Goal: Task Accomplishment & Management: Manage account settings

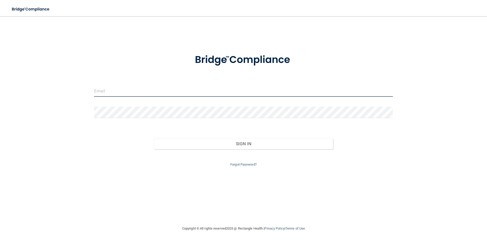
type input "[EMAIL_ADDRESS][DOMAIN_NAME]"
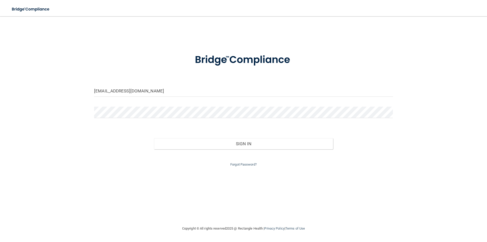
click at [197, 137] on div "Sign In" at bounding box center [243, 138] width 306 height 21
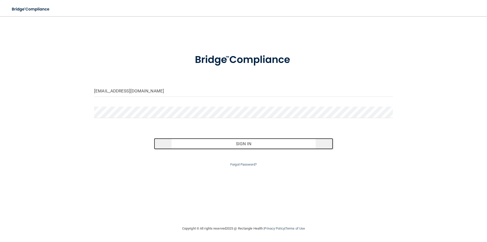
click at [199, 142] on button "Sign In" at bounding box center [243, 143] width 179 height 11
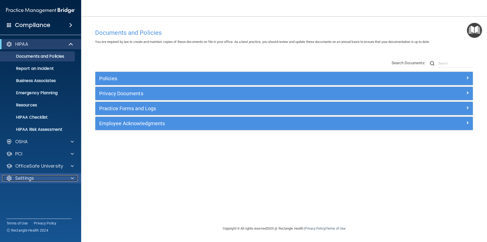
click at [32, 178] on p "Settings" at bounding box center [24, 178] width 19 height 6
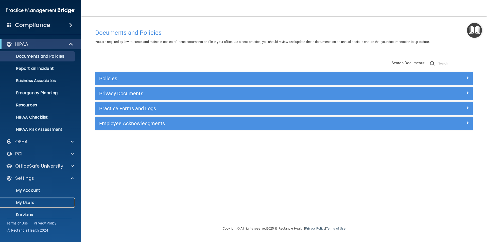
click at [28, 201] on p "My Users" at bounding box center [37, 202] width 69 height 5
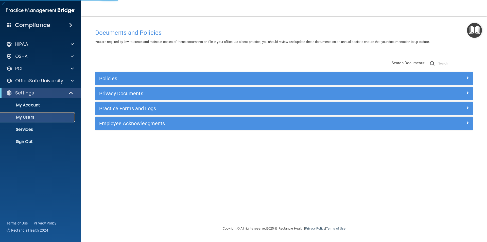
select select "20"
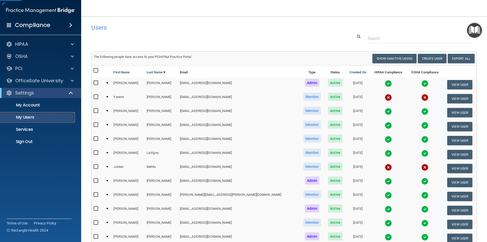
click at [25, 119] on p "My Users" at bounding box center [37, 117] width 69 height 5
click at [96, 97] on input "checkbox" at bounding box center [97, 97] width 6 height 4
checkbox input "true"
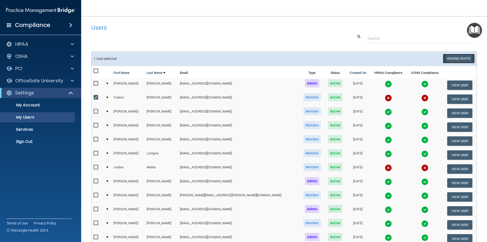
click at [450, 60] on button "Resend Invite" at bounding box center [459, 58] width 32 height 9
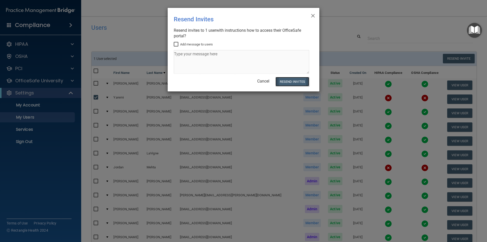
drag, startPoint x: 295, startPoint y: 83, endPoint x: 292, endPoint y: 85, distance: 3.9
click at [292, 87] on div "× Close Resend Invites There was an error while sending the invitations ... Res…" at bounding box center [244, 49] width 152 height 83
click at [292, 83] on button "Resend Invites" at bounding box center [292, 81] width 34 height 9
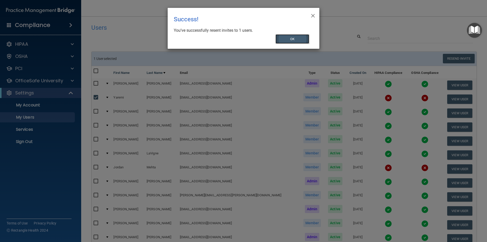
click at [300, 39] on button "OK" at bounding box center [292, 38] width 34 height 9
